Goal: Task Accomplishment & Management: Complete application form

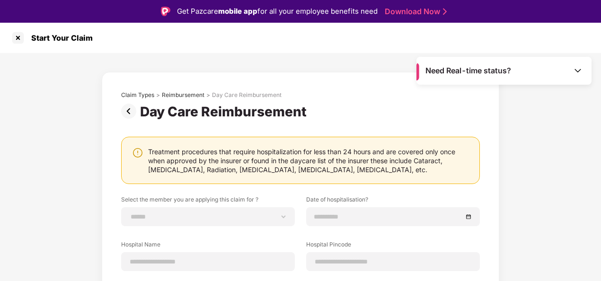
scroll to position [23, 0]
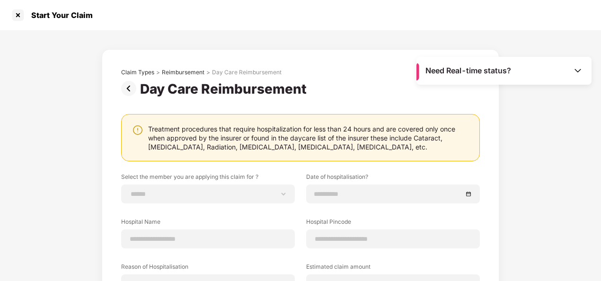
click at [127, 92] on img at bounding box center [130, 88] width 19 height 15
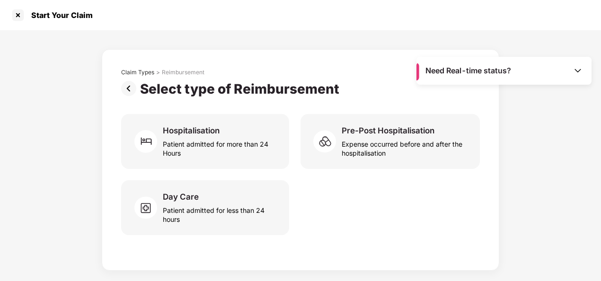
click at [127, 92] on img at bounding box center [130, 88] width 19 height 15
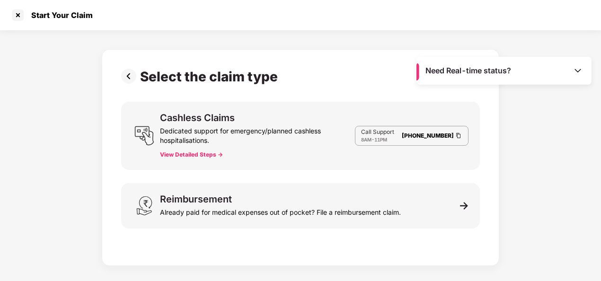
click at [124, 76] on img at bounding box center [130, 76] width 19 height 15
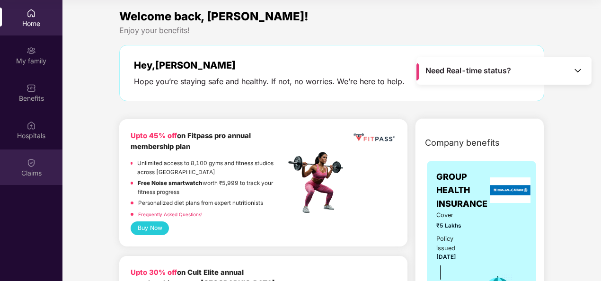
click at [24, 169] on div "Claims" at bounding box center [31, 172] width 62 height 9
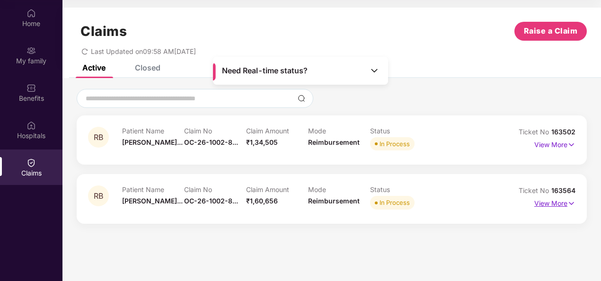
click at [559, 203] on p "View More" at bounding box center [554, 202] width 41 height 13
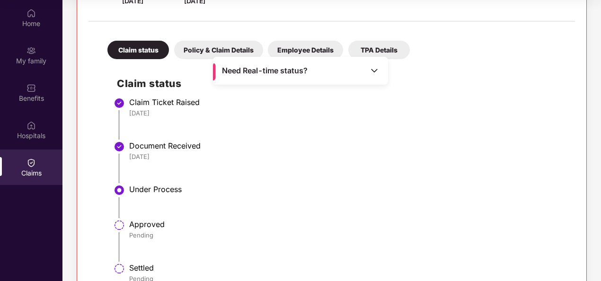
scroll to position [189, 0]
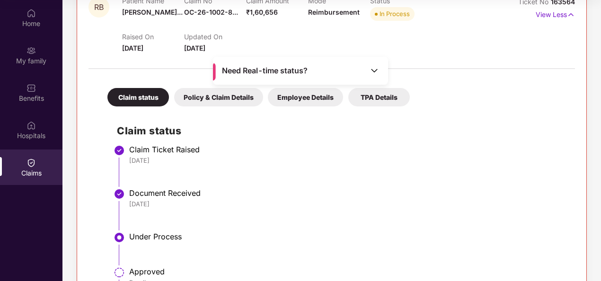
click at [371, 73] on img at bounding box center [373, 70] width 9 height 9
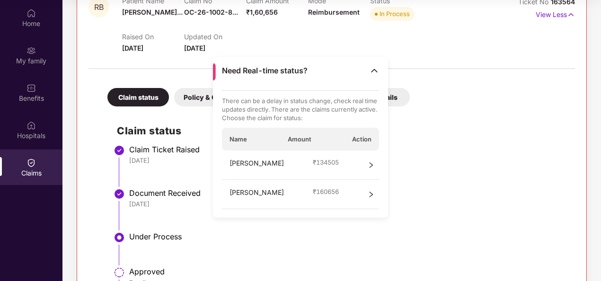
click at [370, 191] on icon "right" at bounding box center [371, 194] width 7 height 7
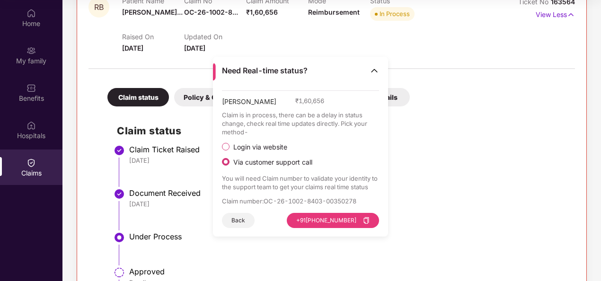
click at [244, 145] on span "Login via website" at bounding box center [260, 147] width 62 height 9
click at [377, 72] on img at bounding box center [373, 70] width 9 height 9
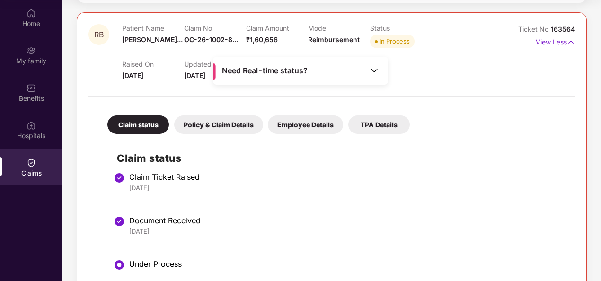
scroll to position [142, 0]
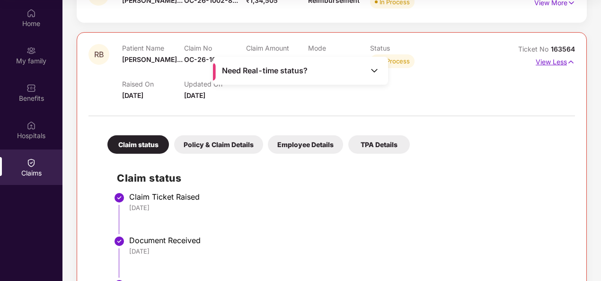
click at [568, 61] on img at bounding box center [571, 62] width 8 height 10
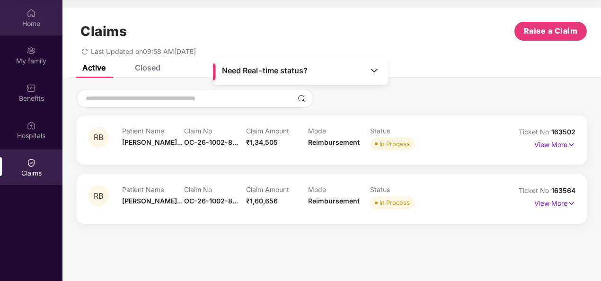
click at [39, 11] on div "Home" at bounding box center [31, 17] width 62 height 35
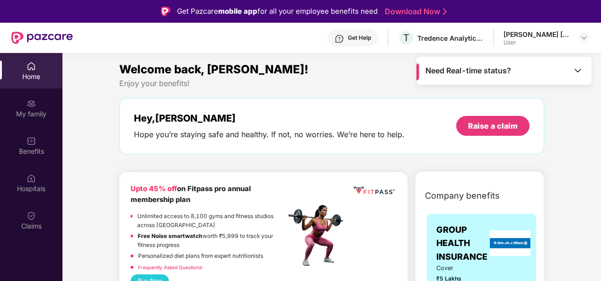
click at [361, 36] on div "Get Help" at bounding box center [359, 38] width 23 height 8
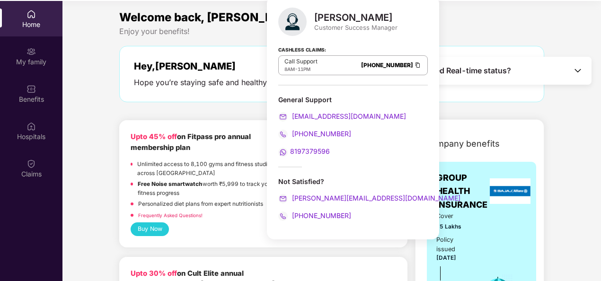
scroll to position [53, 0]
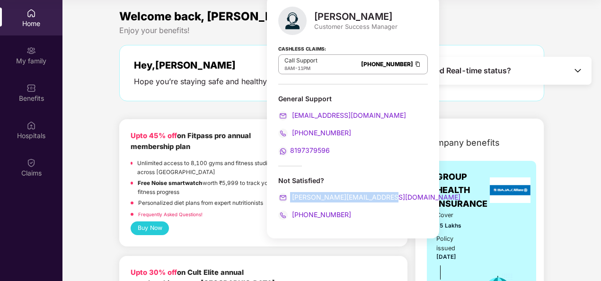
drag, startPoint x: 387, startPoint y: 194, endPoint x: 290, endPoint y: 188, distance: 96.7
click at [290, 188] on div "Not Satisfied? ronak.majalkar@pazcare.com +917021572524" at bounding box center [353, 198] width 150 height 44
copy span "ronak.majalkar@pazcare.com"
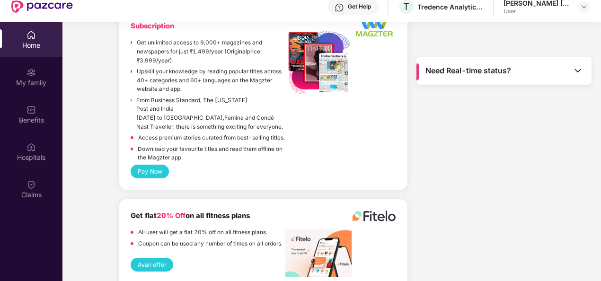
scroll to position [53, 0]
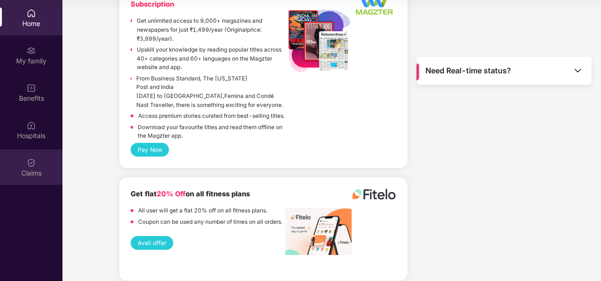
click at [36, 158] on div "Claims" at bounding box center [31, 167] width 62 height 35
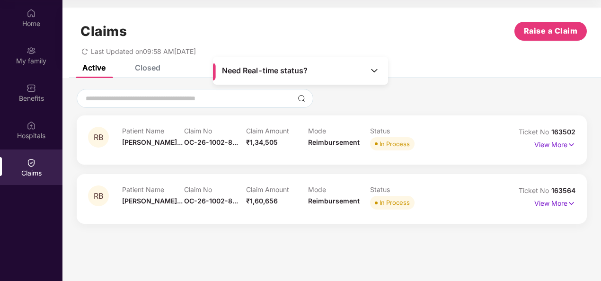
click at [157, 66] on div "Closed" at bounding box center [148, 67] width 26 height 9
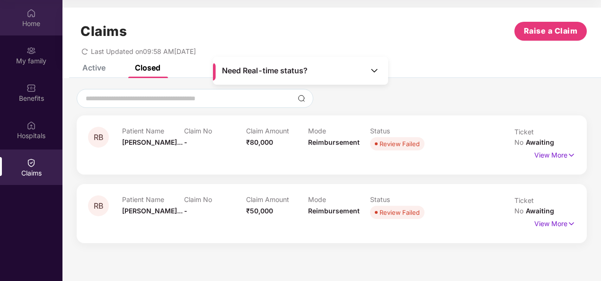
click at [31, 17] on img at bounding box center [30, 13] width 9 height 9
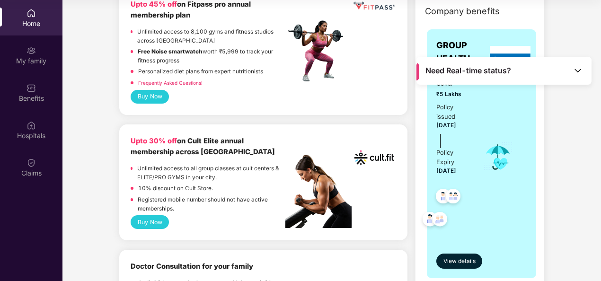
scroll to position [189, 0]
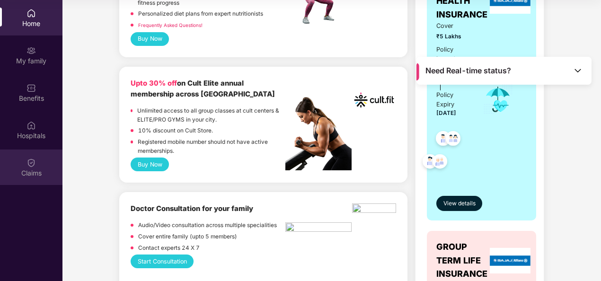
click at [27, 171] on div "Claims" at bounding box center [31, 172] width 62 height 9
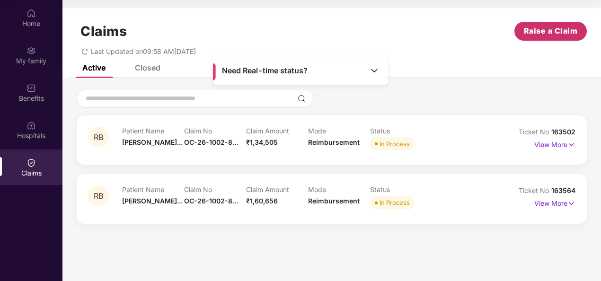
click at [537, 29] on span "Raise a Claim" at bounding box center [551, 31] width 54 height 12
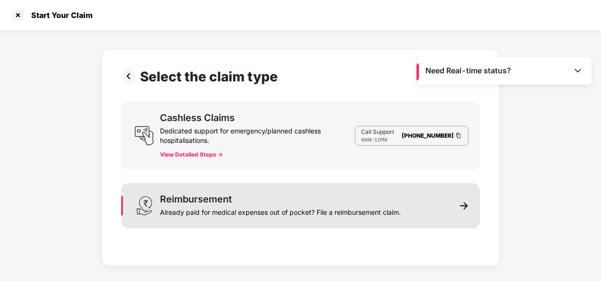
click at [233, 206] on div "Already paid for medical expenses out of pocket? File a reimbursement claim." at bounding box center [280, 210] width 241 height 13
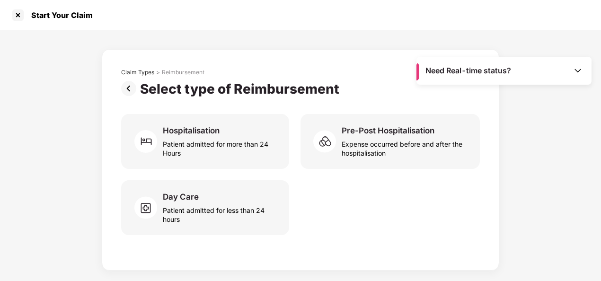
drag, startPoint x: 141, startPoint y: 135, endPoint x: 101, endPoint y: 214, distance: 88.7
click at [100, 214] on div "Claim Types > Reimbursement Select type of Reimbursement Hospitalisation Patien…" at bounding box center [300, 150] width 601 height 240
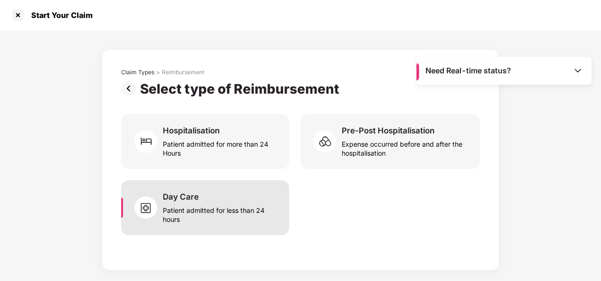
click at [151, 213] on img at bounding box center [148, 208] width 28 height 28
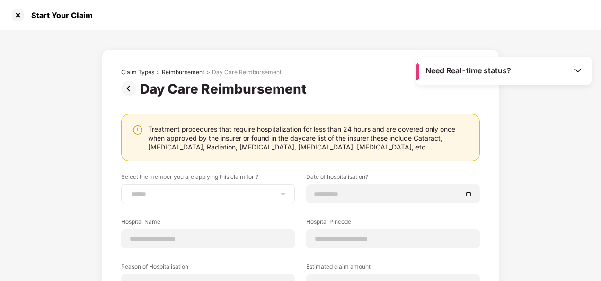
click at [250, 198] on div "**********" at bounding box center [208, 194] width 174 height 19
click at [280, 199] on div "**********" at bounding box center [208, 194] width 174 height 19
click at [279, 197] on select "**********" at bounding box center [208, 194] width 158 height 8
select select "**********"
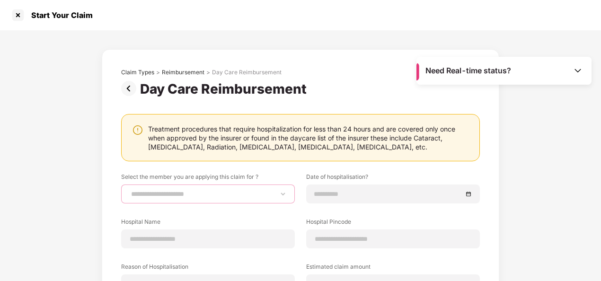
click at [129, 190] on select "**********" at bounding box center [208, 194] width 158 height 8
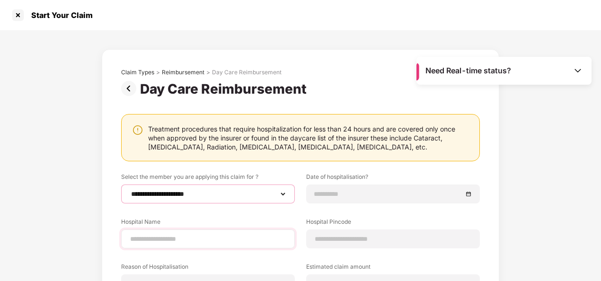
scroll to position [47, 0]
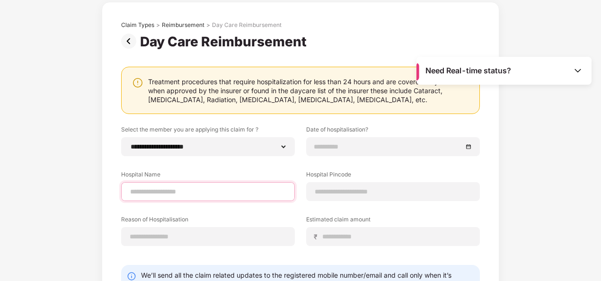
click at [215, 190] on input at bounding box center [208, 192] width 158 height 10
type input "**********"
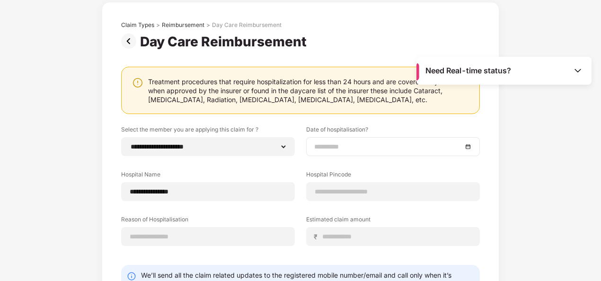
click at [381, 146] on input at bounding box center [388, 146] width 148 height 10
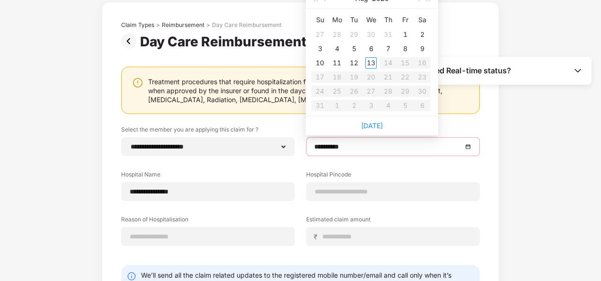
type input "**********"
click at [342, 62] on div "11" at bounding box center [336, 62] width 11 height 11
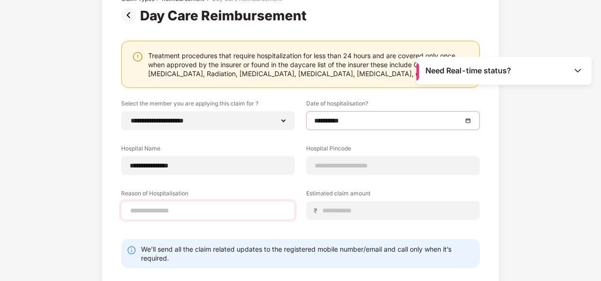
scroll to position [95, 0]
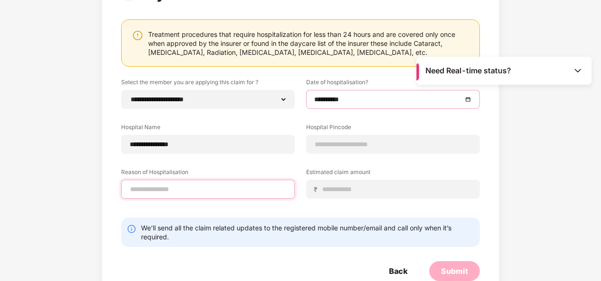
click at [200, 188] on input at bounding box center [208, 190] width 158 height 10
type input "**********"
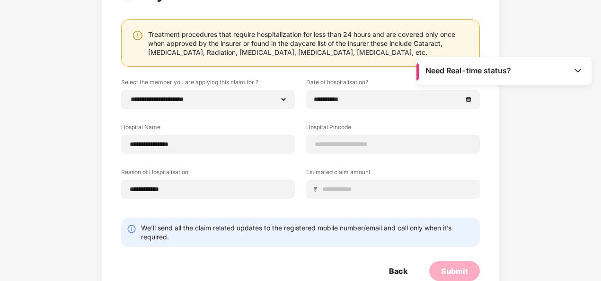
click at [138, 34] on img at bounding box center [137, 35] width 11 height 11
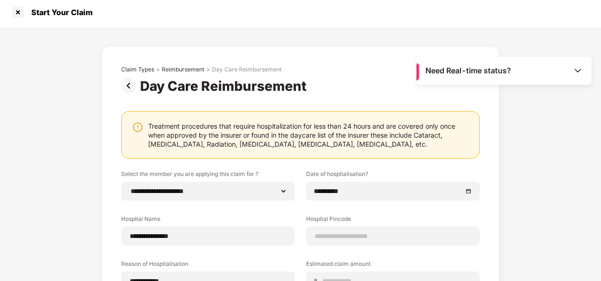
scroll to position [0, 0]
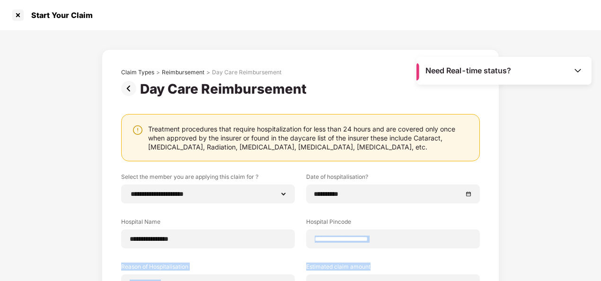
drag, startPoint x: 409, startPoint y: 256, endPoint x: 496, endPoint y: 218, distance: 95.1
click at [496, 218] on div "**********" at bounding box center [300, 224] width 397 height 351
drag, startPoint x: 496, startPoint y: 218, endPoint x: 101, endPoint y: 183, distance: 396.2
click at [101, 184] on div "**********" at bounding box center [300, 214] width 601 height 369
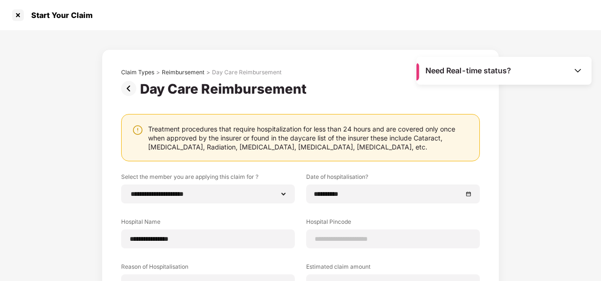
scroll to position [47, 0]
